Goal: Task Accomplishment & Management: Complete application form

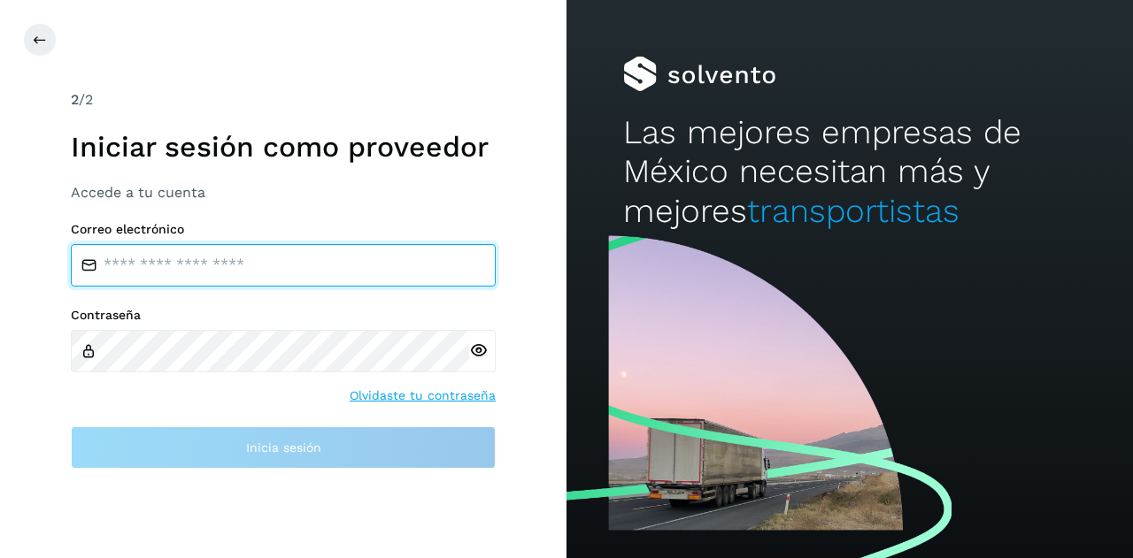
click at [211, 279] on input "email" at bounding box center [283, 265] width 425 height 42
click at [223, 269] on input "email" at bounding box center [283, 265] width 425 height 42
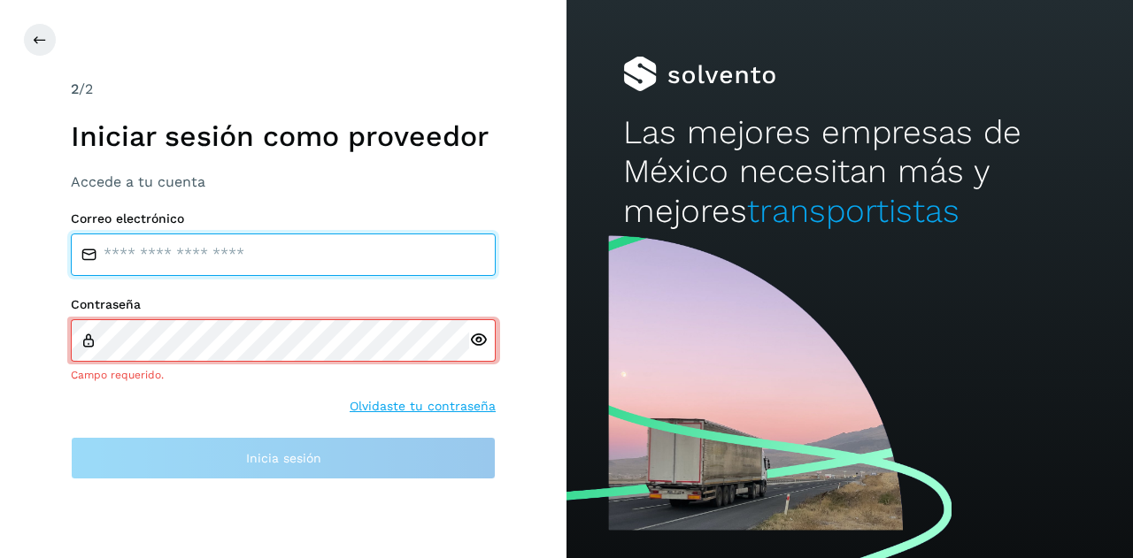
click at [283, 265] on input "email" at bounding box center [283, 255] width 425 height 42
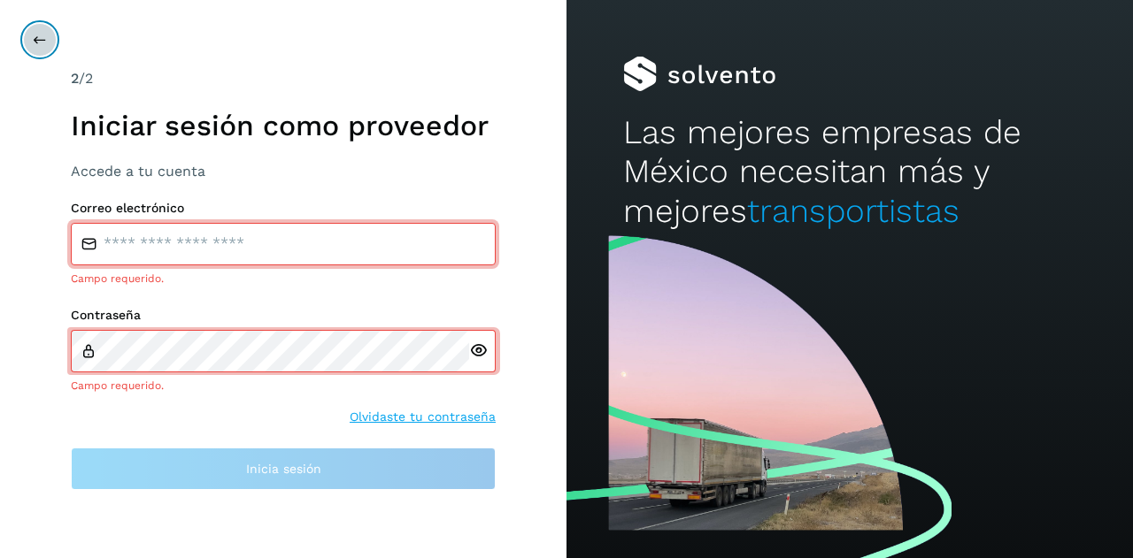
click at [38, 37] on icon at bounding box center [40, 40] width 14 height 14
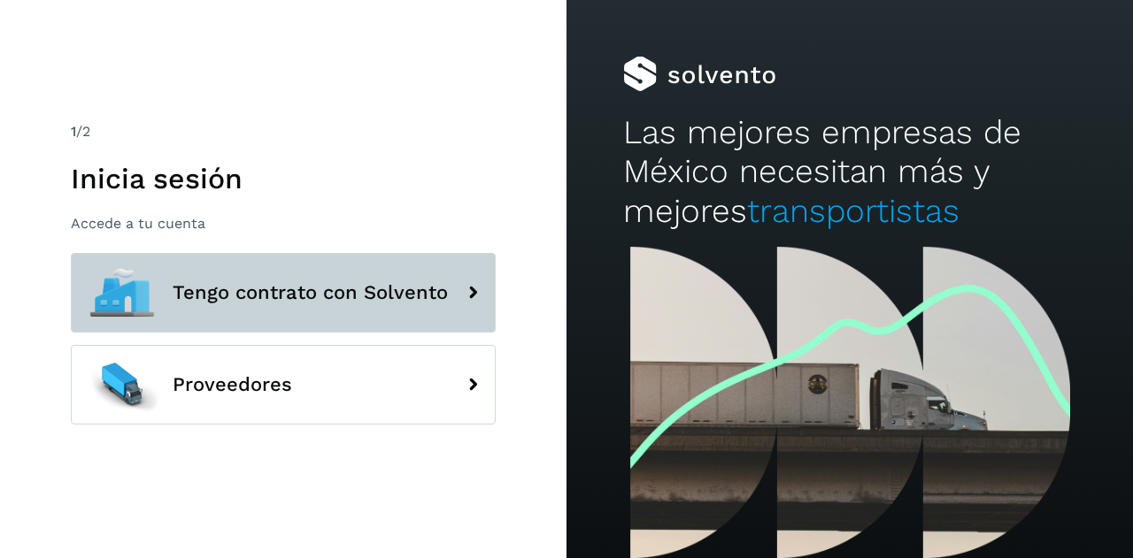
click at [307, 284] on span "Tengo contrato con Solvento" at bounding box center [310, 292] width 275 height 21
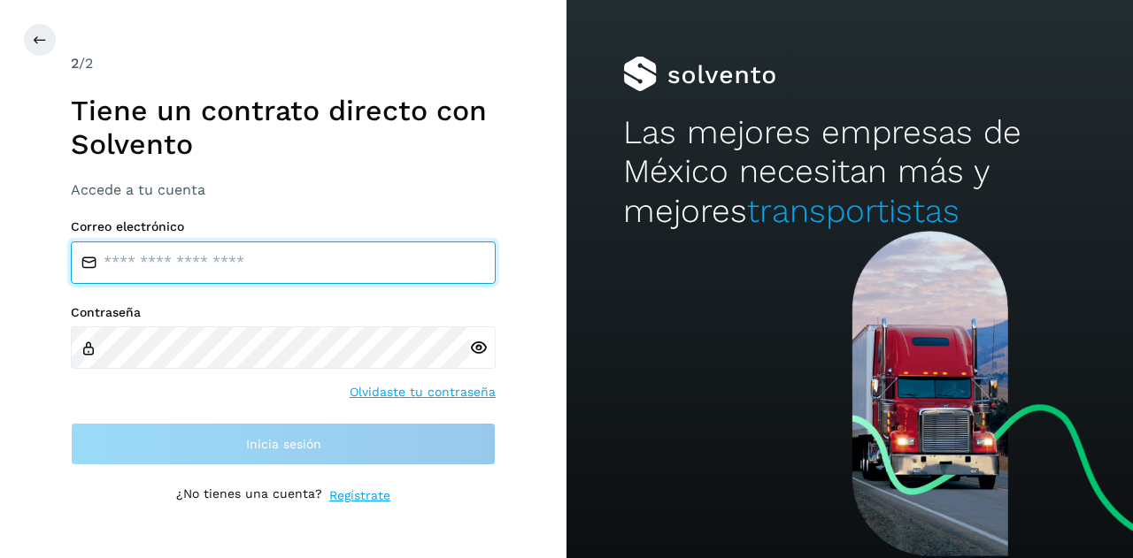
click at [265, 256] on input "email" at bounding box center [283, 263] width 425 height 42
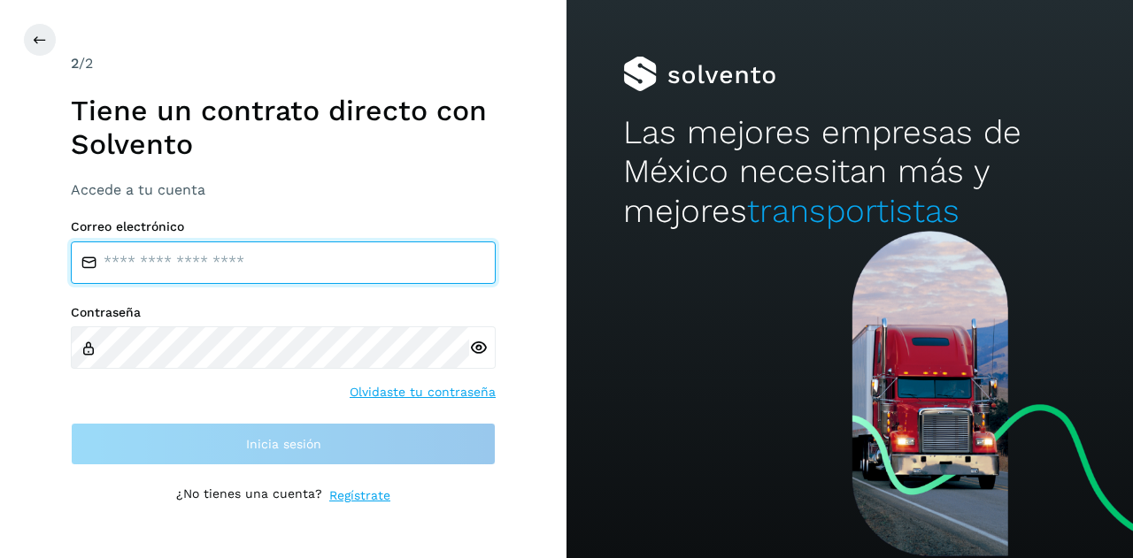
click at [265, 256] on input "email" at bounding box center [283, 263] width 425 height 42
